Goal: Task Accomplishment & Management: Manage account settings

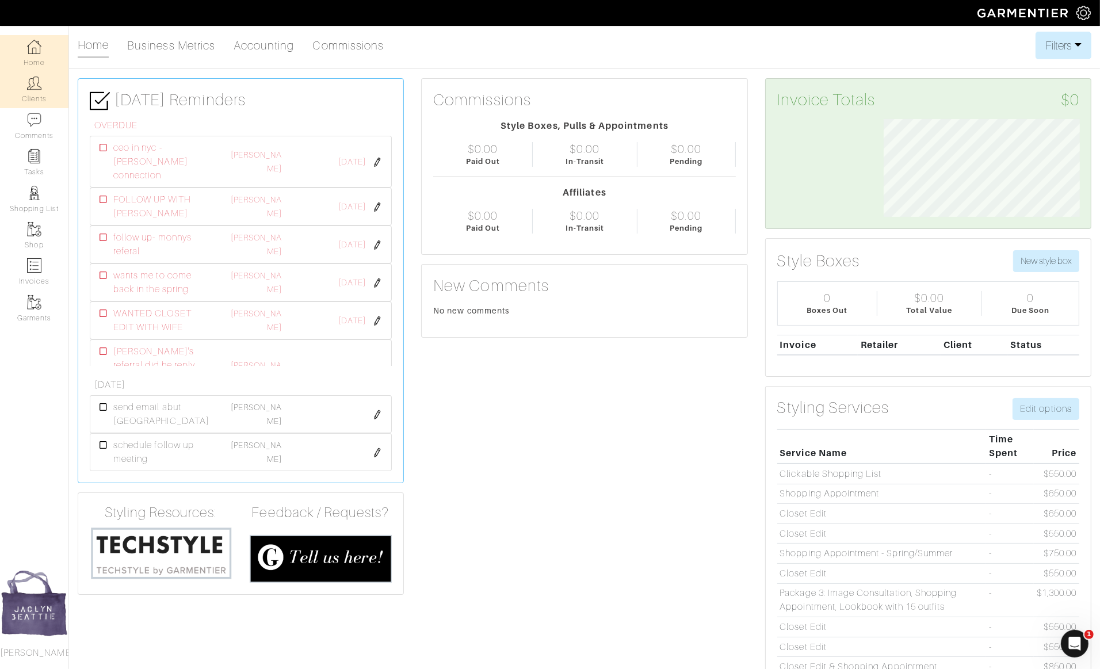
scroll to position [98, 213]
click at [53, 93] on link "Clients" at bounding box center [34, 89] width 68 height 36
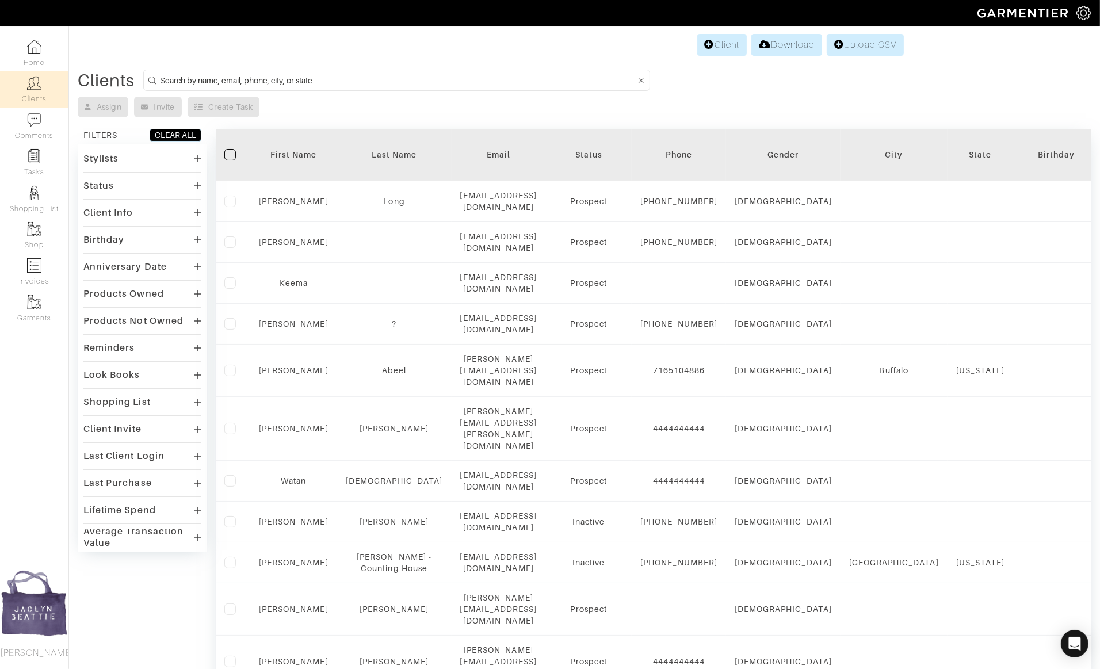
click at [236, 80] on input at bounding box center [398, 80] width 475 height 14
type input "[PERSON_NAME]"
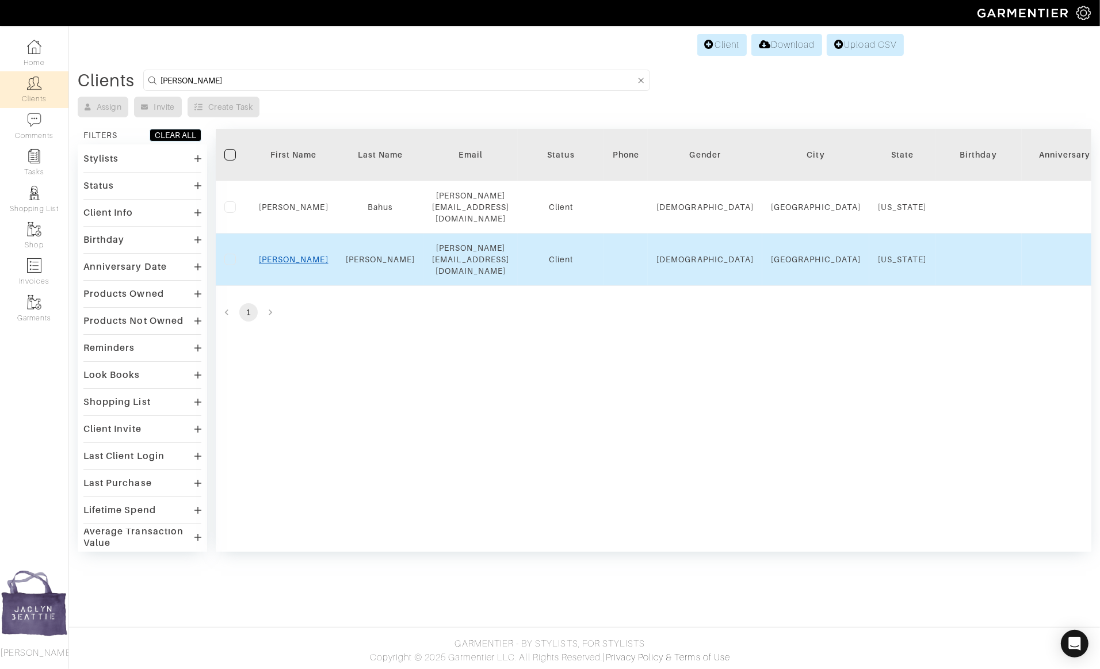
click at [299, 255] on link "[PERSON_NAME]" at bounding box center [294, 259] width 70 height 9
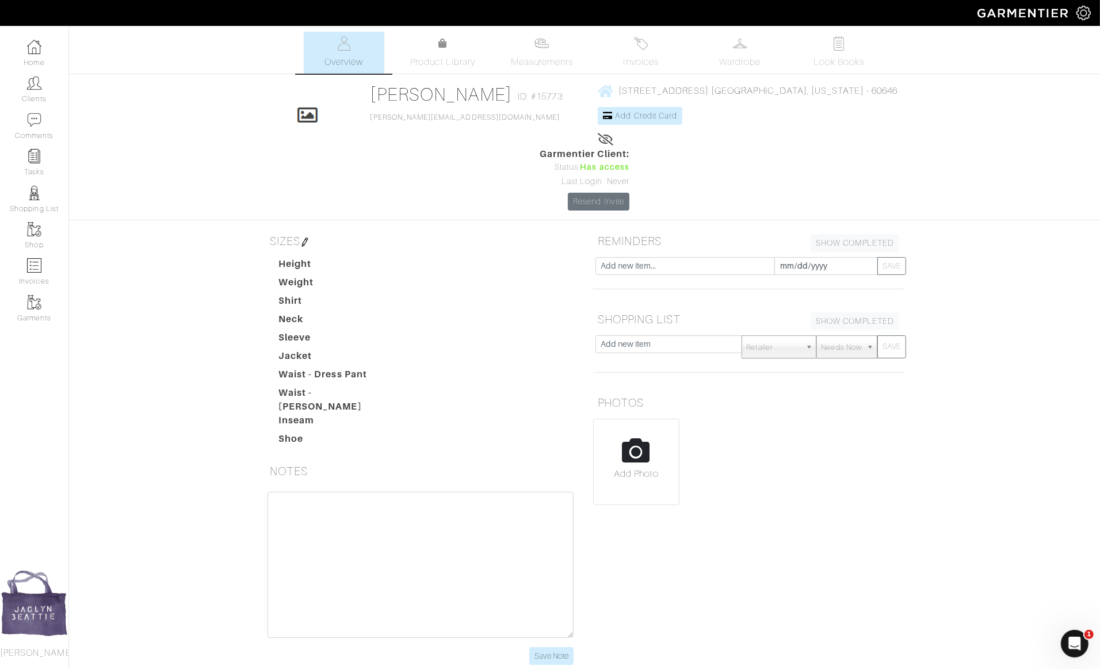
click at [637, 419] on input "file" at bounding box center [636, 466] width 85 height 94
type input "C:\fakepath\olin pdf.pdf"
click at [649, 419] on input "file" at bounding box center [636, 466] width 85 height 94
type input "C:\fakepath\Screenshot 2025-09-11 at 10.44.47 AM.png"
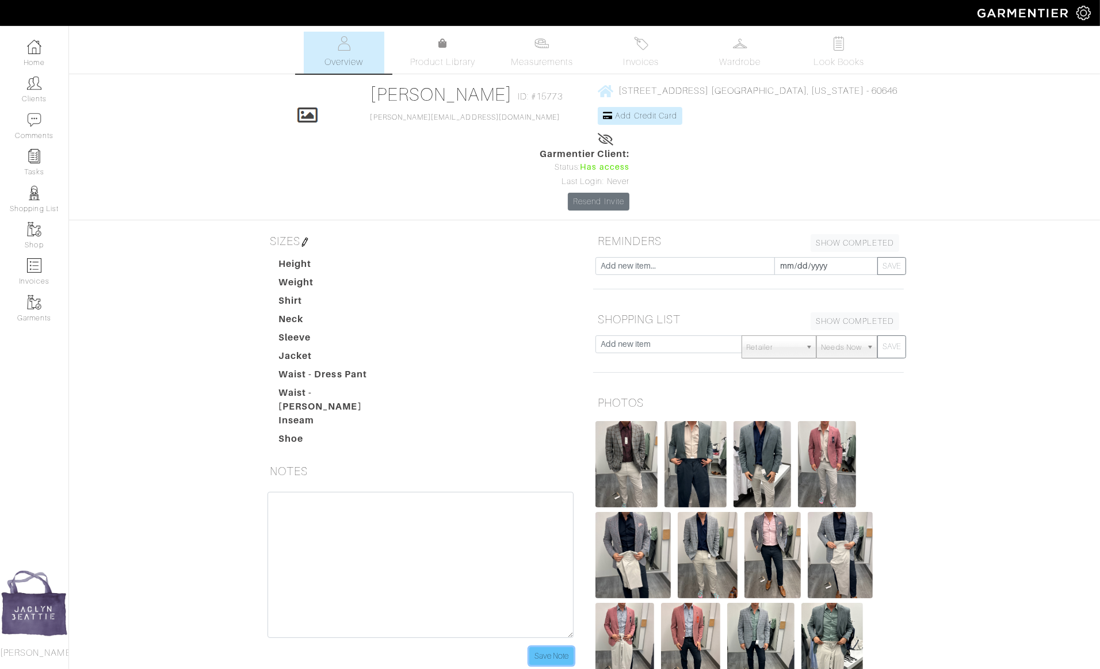
click at [557, 647] on input "Save Note" at bounding box center [551, 656] width 44 height 18
click at [30, 83] on img at bounding box center [34, 83] width 14 height 14
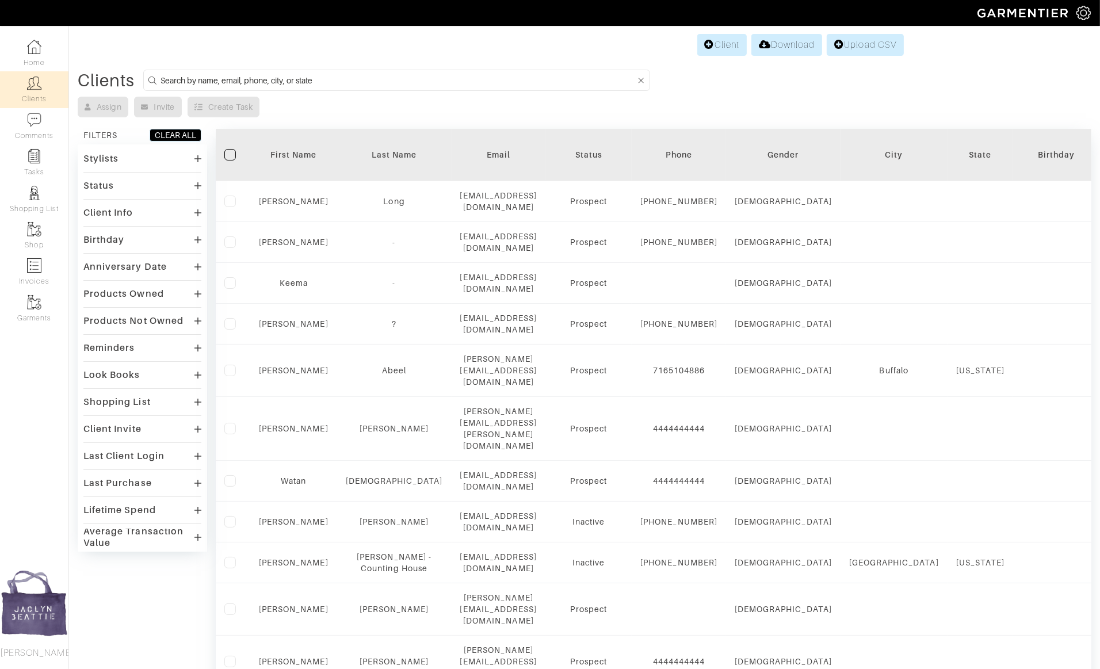
click at [211, 77] on input at bounding box center [398, 80] width 475 height 14
type input "ej covney"
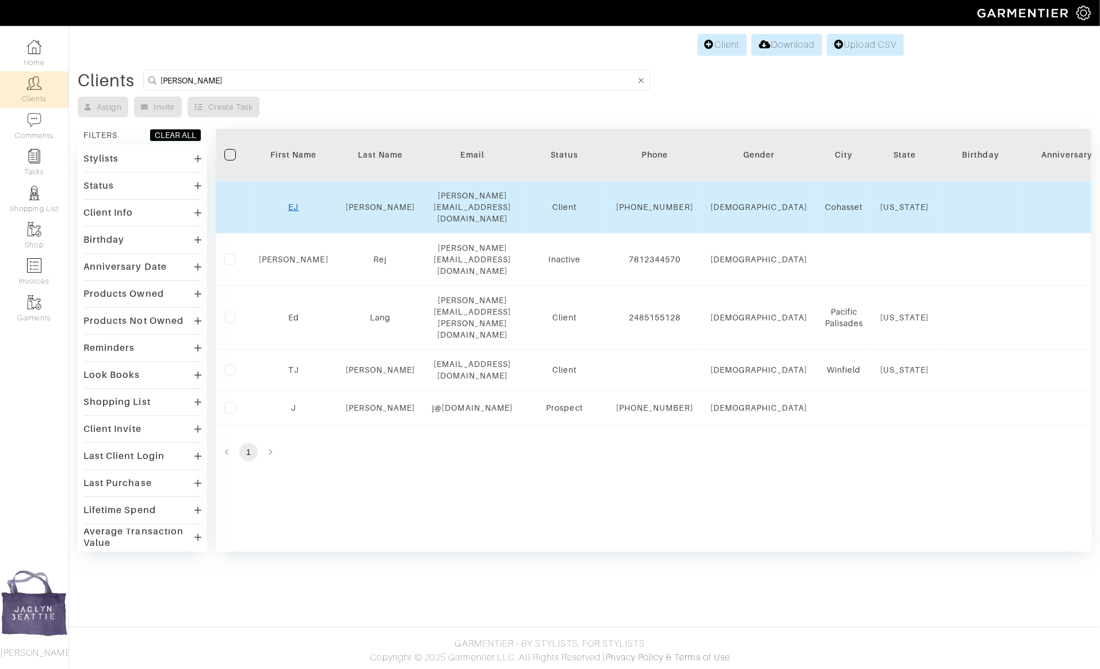
click at [293, 203] on link "EJ" at bounding box center [293, 207] width 10 height 9
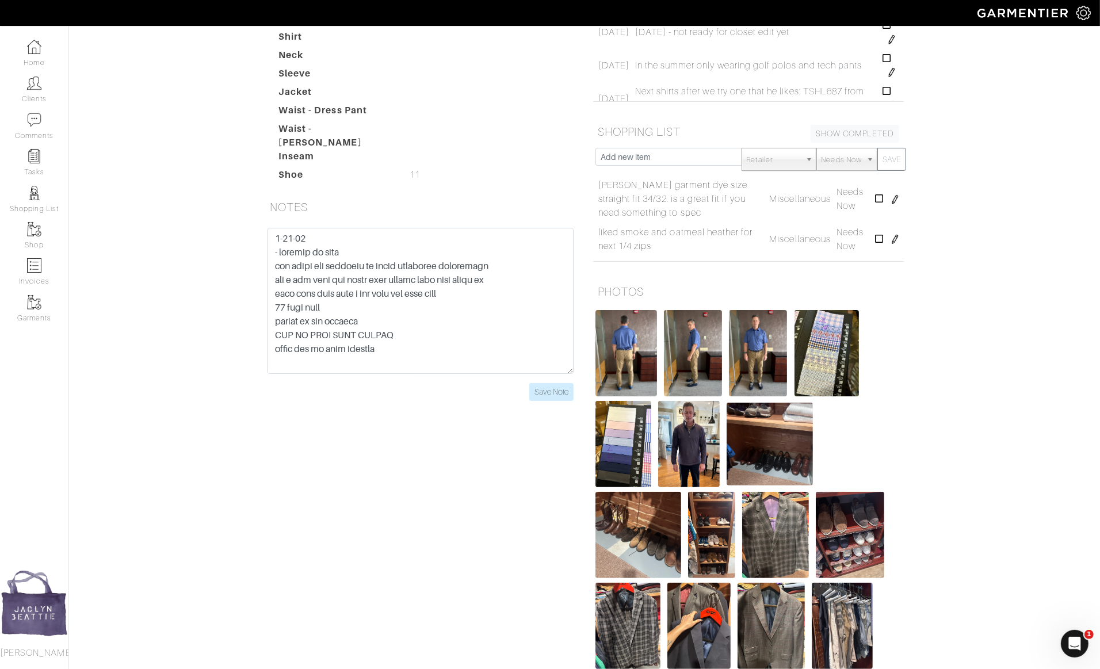
click at [576, 93] on div "Height 6'0 6'0 Weight 195 195 Shirt Neck Sleeve Jacket Waist - Dress Pant Waist…" at bounding box center [427, 89] width 315 height 193
click at [549, 383] on input "Save Note" at bounding box center [551, 392] width 44 height 18
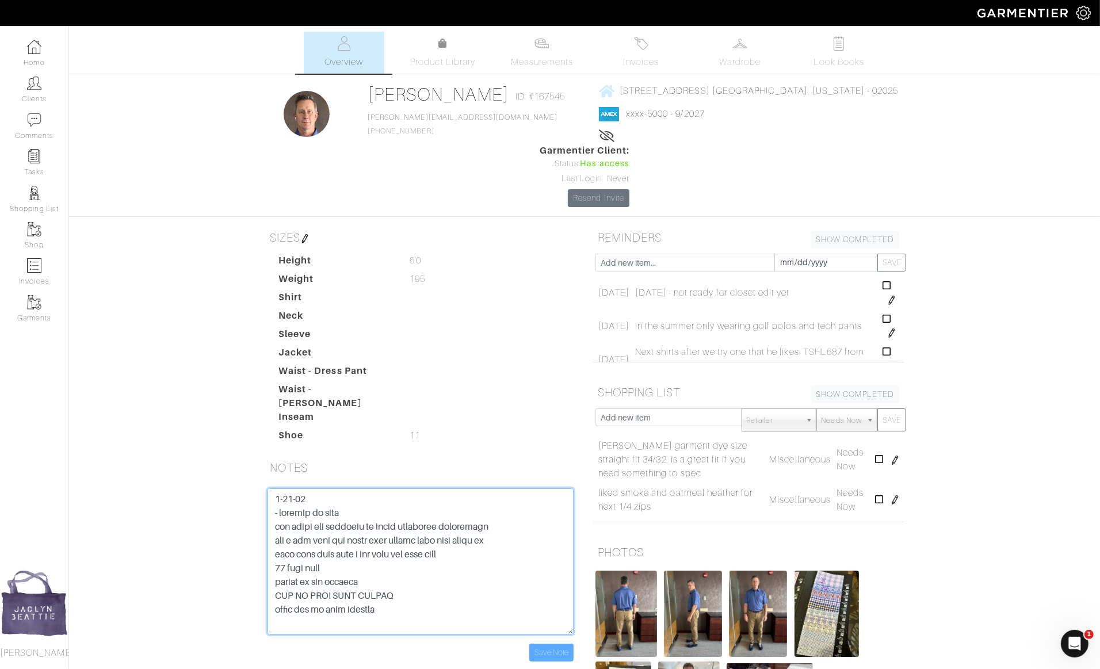
click at [272, 488] on textarea at bounding box center [421, 561] width 306 height 146
click at [296, 488] on textarea at bounding box center [421, 561] width 306 height 146
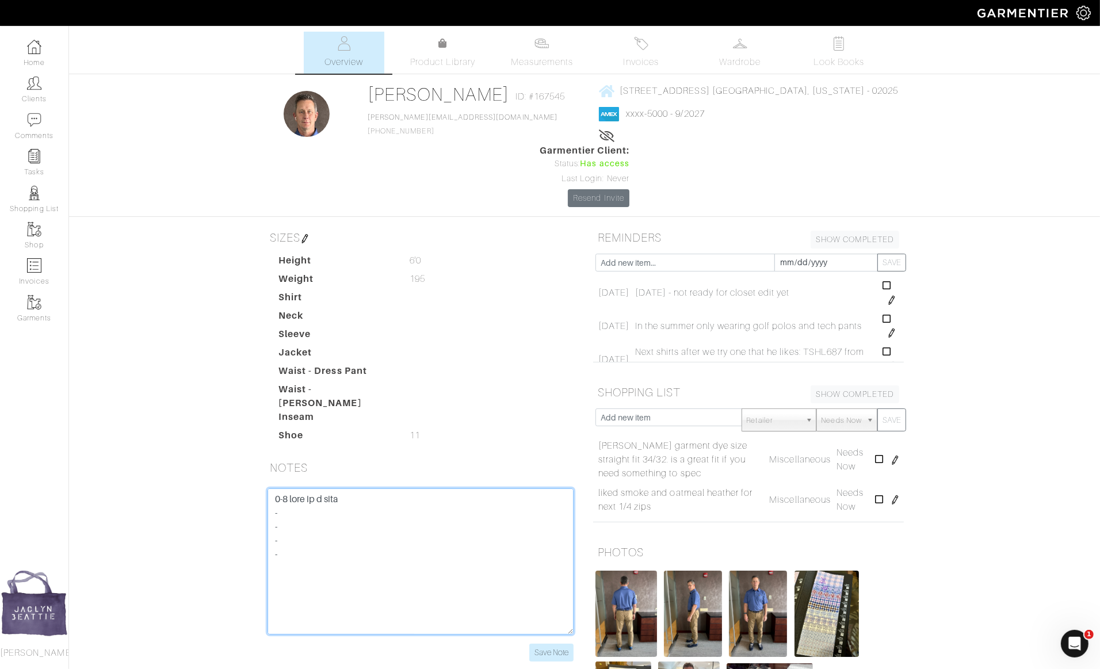
click at [299, 488] on textarea at bounding box center [421, 561] width 306 height 146
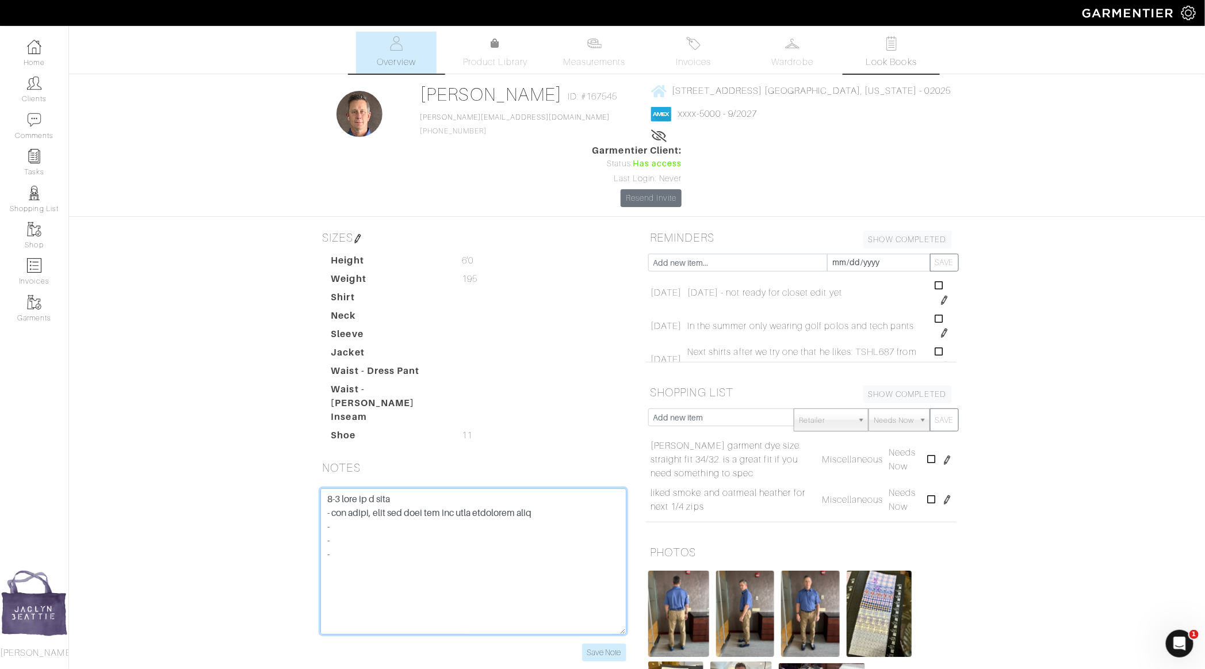
type textarea "2-3 days in a suit - has black, navy and grey and one navy bluespots coat - - -…"
